Goal: Navigation & Orientation: Go to known website

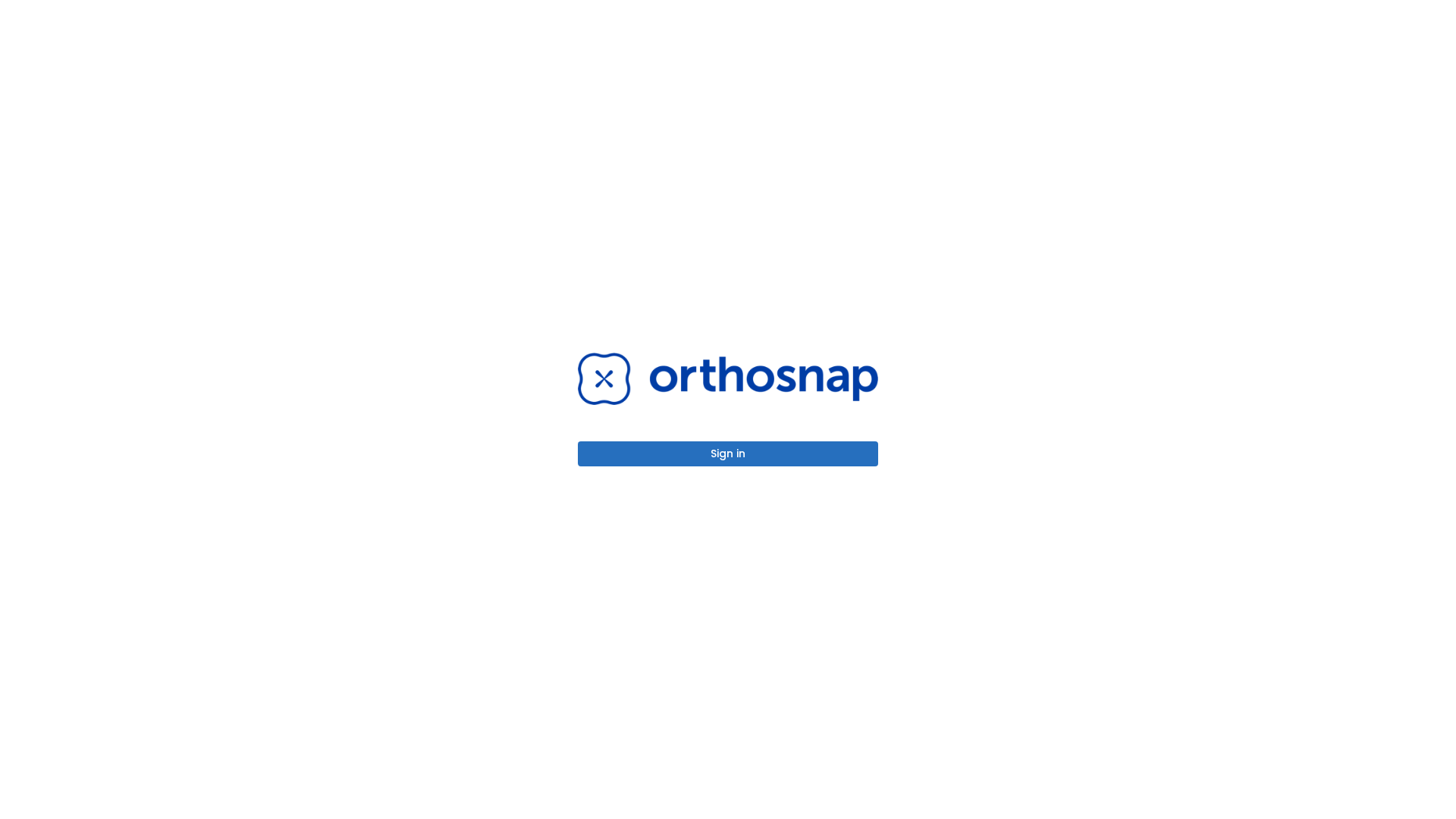
click at [728, 454] on button "Sign in" at bounding box center [728, 454] width 300 height 25
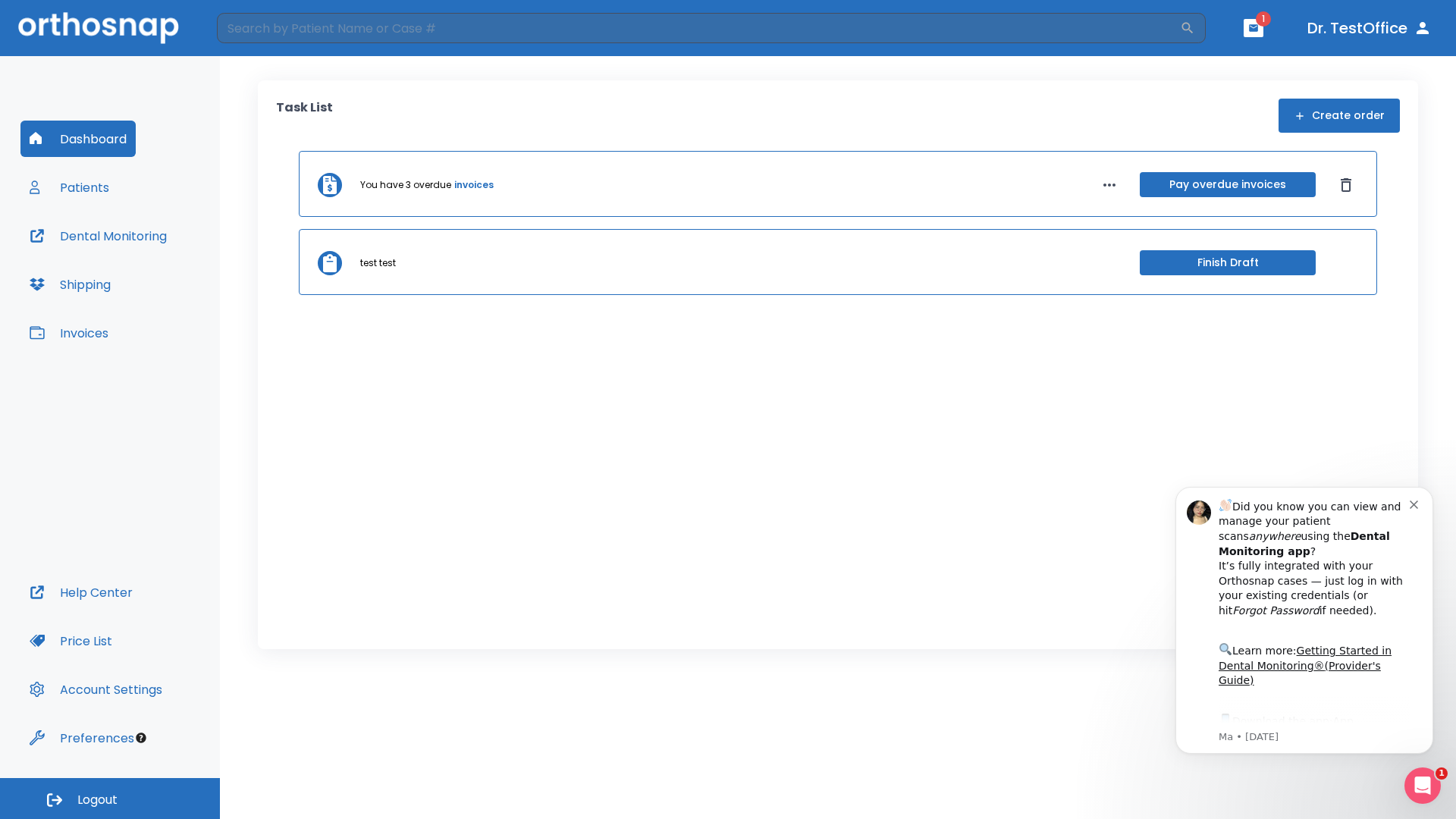
click at [110, 799] on span "Logout" at bounding box center [97, 800] width 40 height 17
